Goal: Task Accomplishment & Management: Use online tool/utility

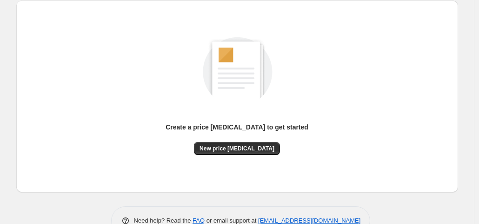
scroll to position [124, 0]
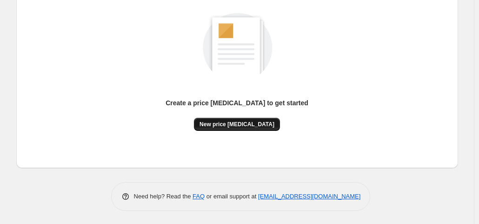
click at [230, 129] on button "New price change job" at bounding box center [237, 124] width 86 height 13
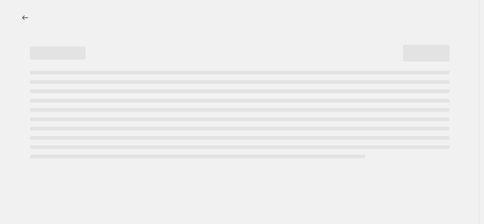
select select "percentage"
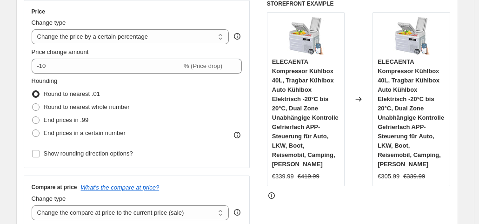
scroll to position [174, 0]
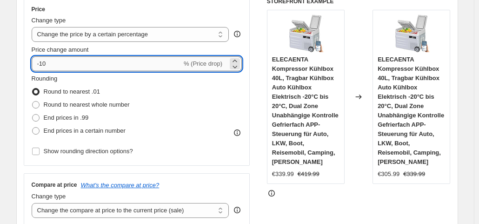
click at [88, 59] on input "-10" at bounding box center [107, 63] width 150 height 15
type input "-1"
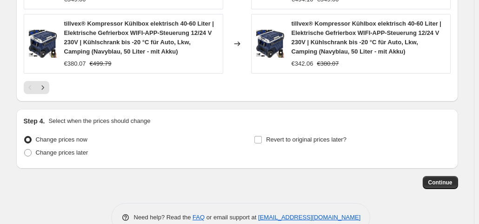
scroll to position [803, 0]
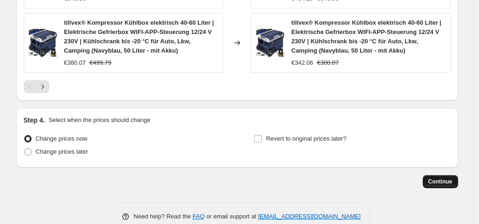
type input "-35"
click at [445, 178] on span "Continue" at bounding box center [440, 181] width 24 height 7
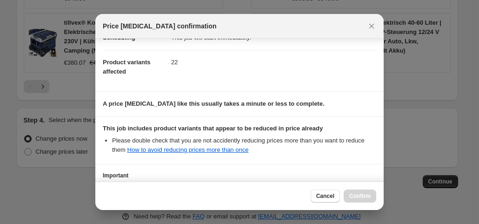
scroll to position [166, 0]
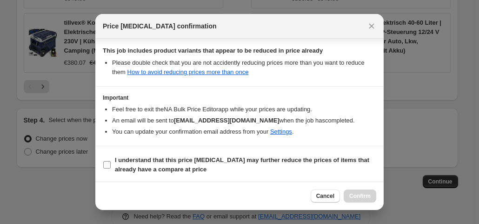
click at [105, 164] on input "I understand that this price change job may further reduce the prices of items …" at bounding box center [106, 164] width 7 height 7
checkbox input "true"
click at [368, 192] on button "Confirm" at bounding box center [360, 195] width 33 height 13
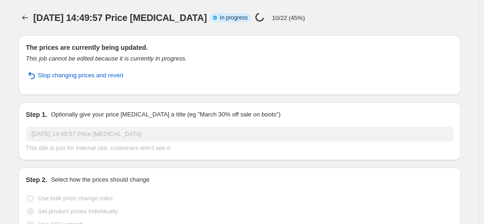
select select "percentage"
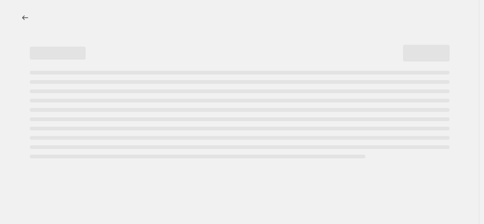
select select "percentage"
